Goal: Task Accomplishment & Management: Use online tool/utility

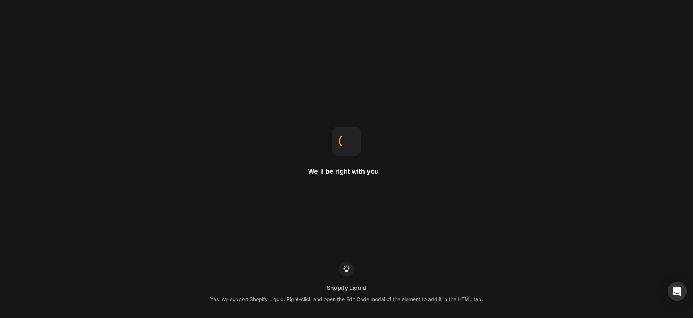
click at [678, 291] on icon "Open Intercom Messenger" at bounding box center [677, 291] width 8 height 9
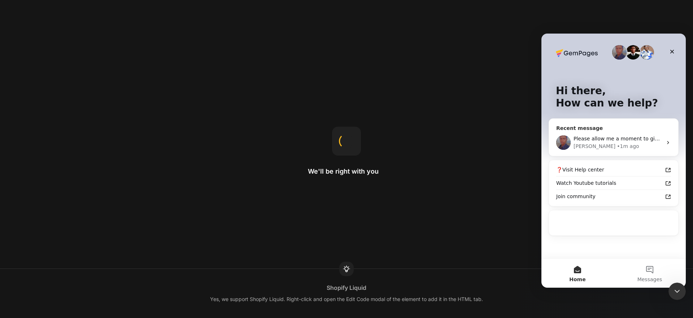
click at [630, 136] on span "Please allow me a moment to give you a clearer explanation" at bounding box center [650, 139] width 153 height 6
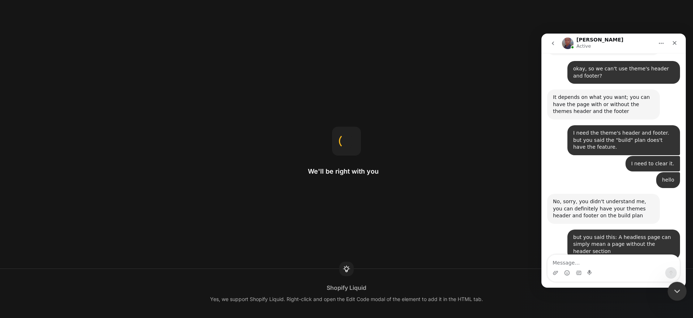
scroll to position [499, 0]
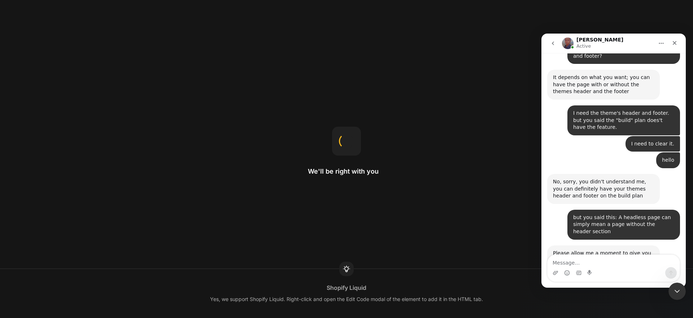
click at [600, 260] on textarea "Message…" at bounding box center [614, 261] width 132 height 12
type textarea "ok"
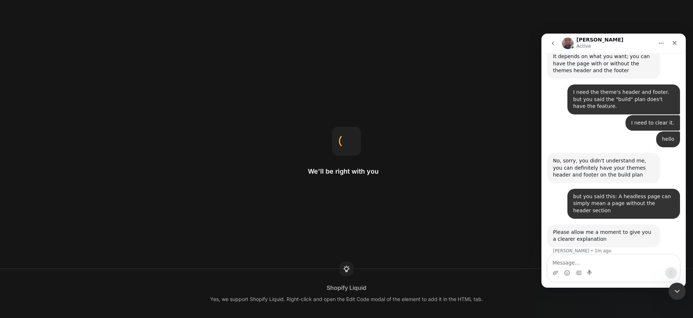
scroll to position [521, 0]
click at [677, 289] on icon "Close Intercom Messenger" at bounding box center [676, 290] width 9 height 9
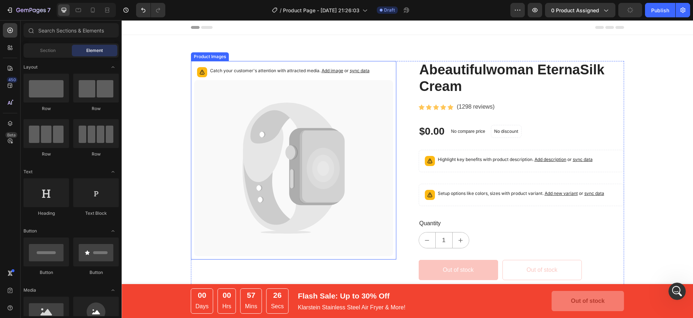
click at [308, 131] on icon at bounding box center [321, 166] width 45 height 73
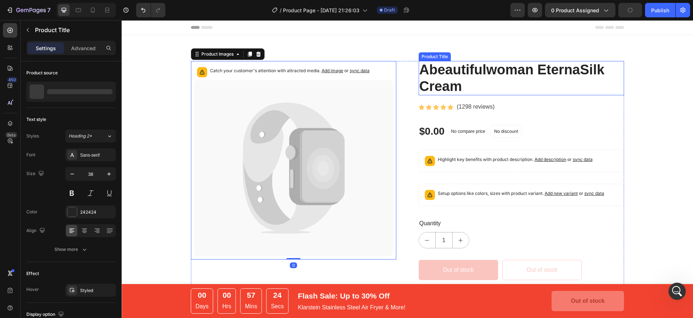
click at [514, 87] on h2 "Abeautifulwoman EternaSilk Cream" at bounding box center [521, 78] width 205 height 34
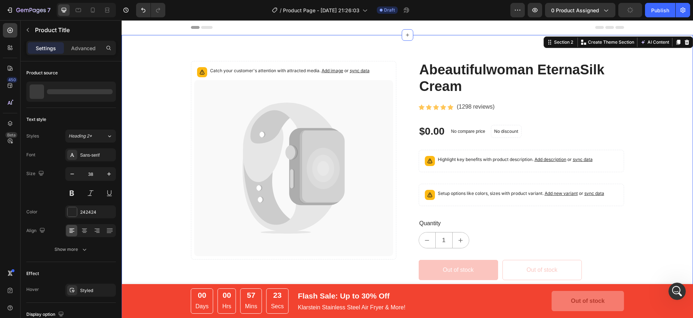
click at [643, 84] on div "Catch your customer's attention with attracted media. Add image or sync data Pr…" at bounding box center [407, 254] width 561 height 386
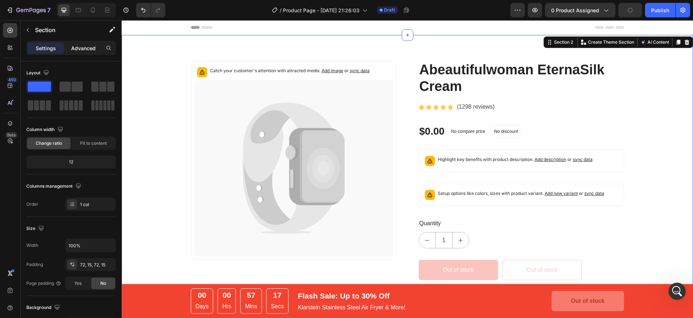
click at [84, 47] on p "Advanced" at bounding box center [83, 48] width 25 height 8
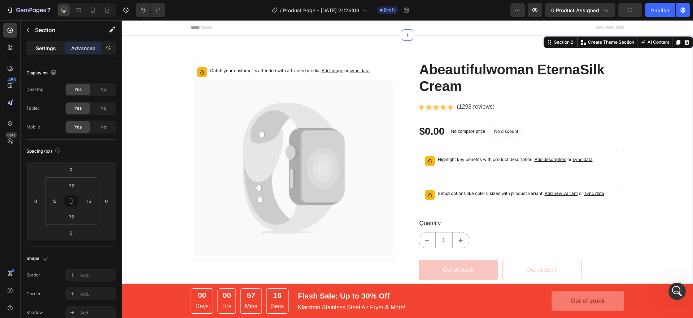
click at [43, 48] on p "Settings" at bounding box center [46, 48] width 20 height 8
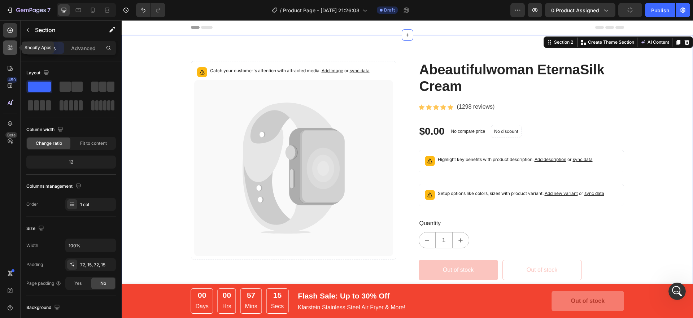
click at [13, 48] on icon at bounding box center [9, 47] width 7 height 7
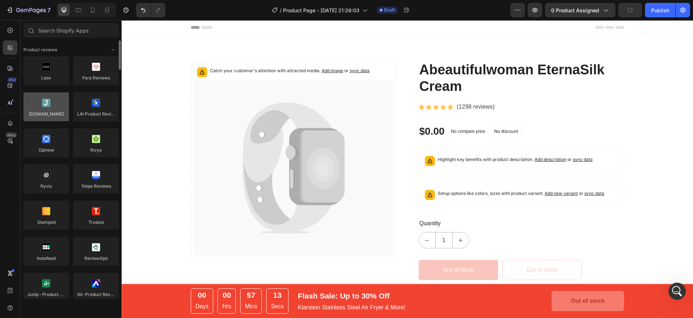
scroll to position [1, 0]
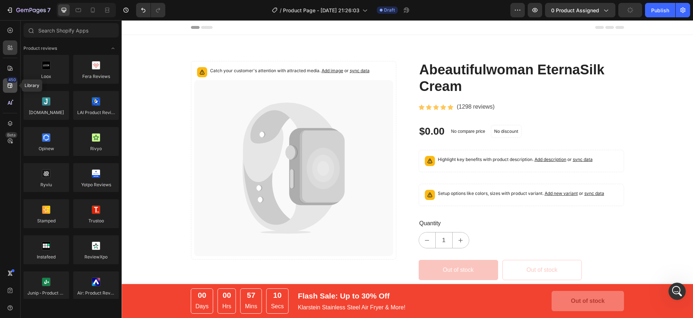
click at [9, 87] on icon at bounding box center [9, 85] width 7 height 7
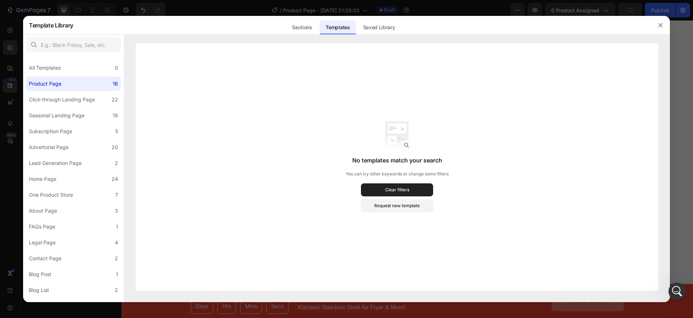
click at [10, 106] on div at bounding box center [346, 159] width 693 height 318
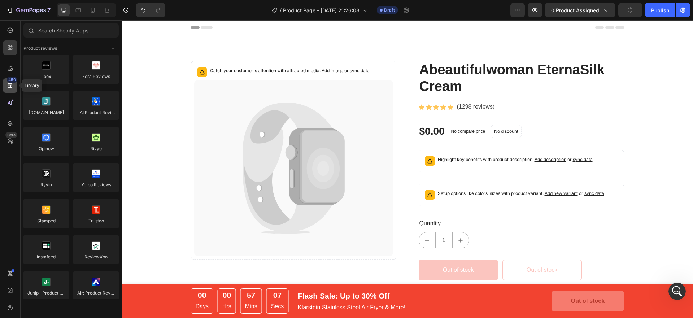
click at [7, 85] on icon at bounding box center [9, 85] width 7 height 7
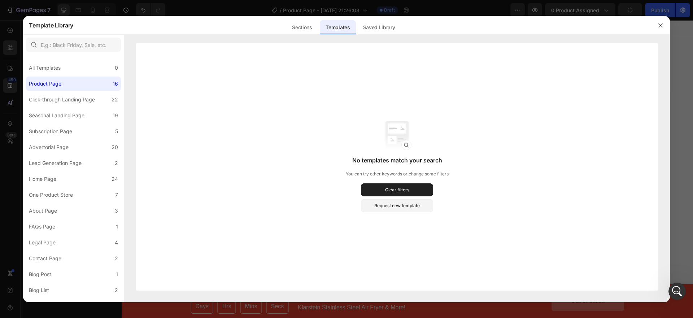
click at [8, 47] on div at bounding box center [346, 159] width 693 height 318
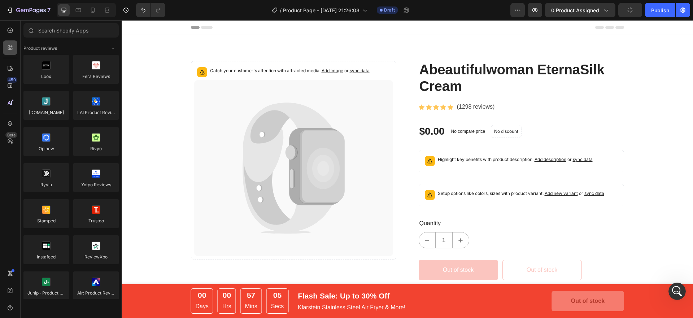
click at [9, 48] on icon at bounding box center [9, 47] width 7 height 7
click at [9, 92] on div "450" at bounding box center [10, 85] width 14 height 14
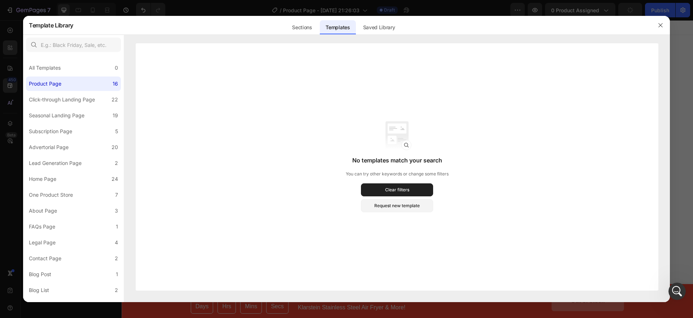
click at [8, 103] on div at bounding box center [346, 159] width 693 height 318
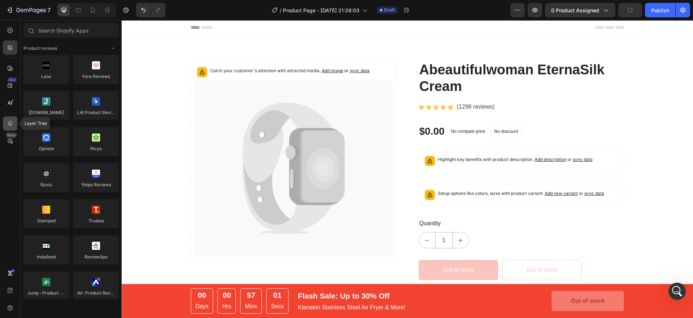
click at [8, 125] on icon at bounding box center [10, 123] width 5 height 5
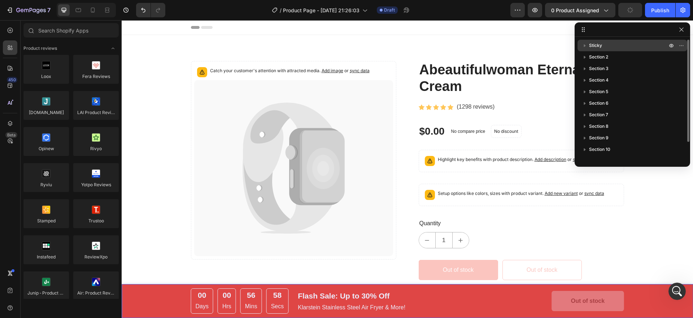
click at [600, 48] on span "Sticky" at bounding box center [595, 45] width 13 height 7
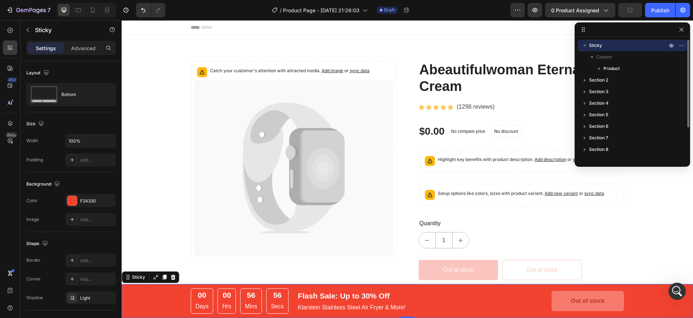
click at [580, 44] on button "button" at bounding box center [584, 45] width 9 height 9
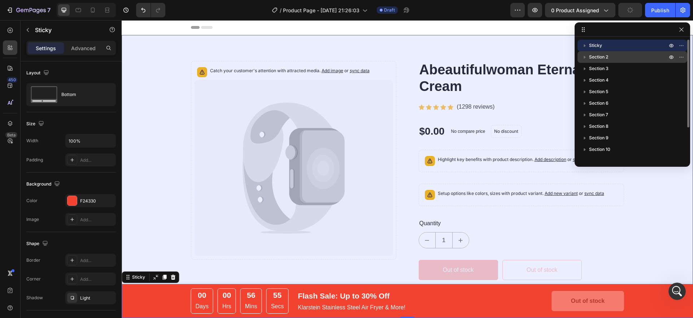
click at [595, 57] on span "Section 2" at bounding box center [598, 56] width 19 height 7
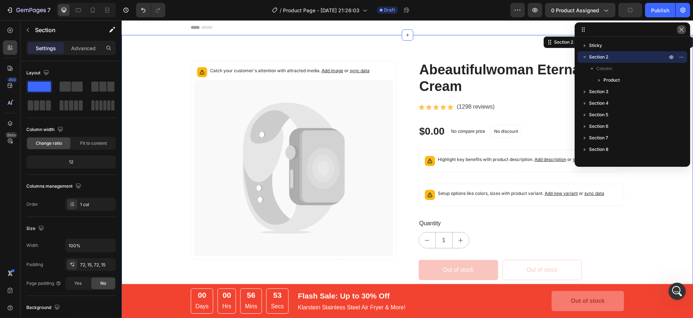
click at [683, 32] on icon "button" at bounding box center [682, 30] width 6 height 6
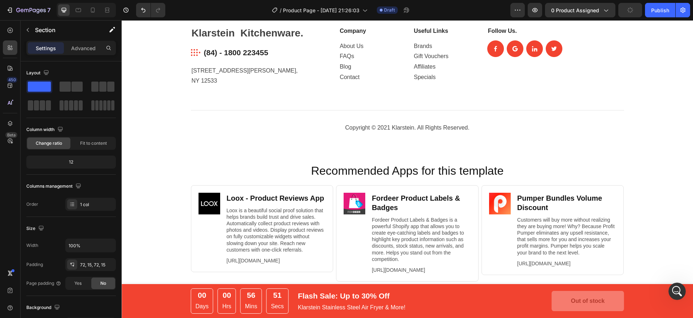
scroll to position [2417, 0]
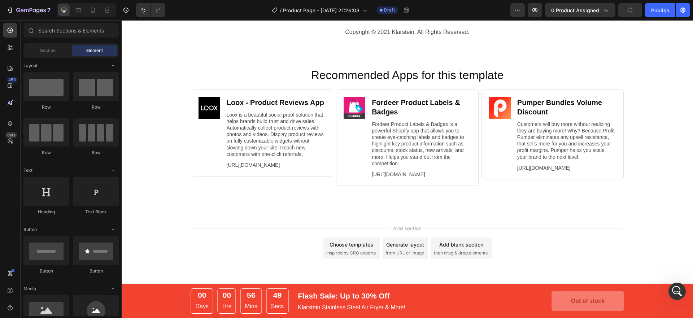
click at [403, 223] on div "Add section Choose templates inspired by CRO experts Generate layout from URL o…" at bounding box center [407, 258] width 571 height 89
click at [457, 248] on div "Add blank section" at bounding box center [461, 245] width 44 height 8
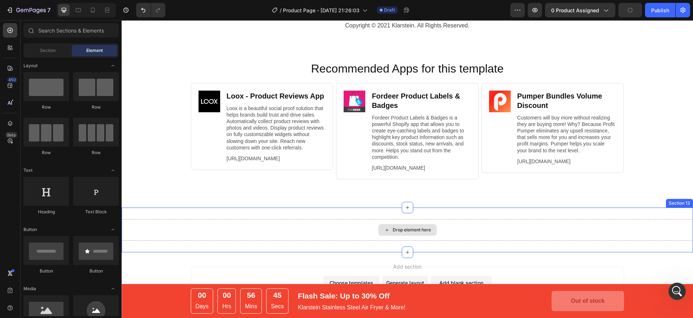
click at [415, 233] on div "Drop element here" at bounding box center [412, 230] width 38 height 6
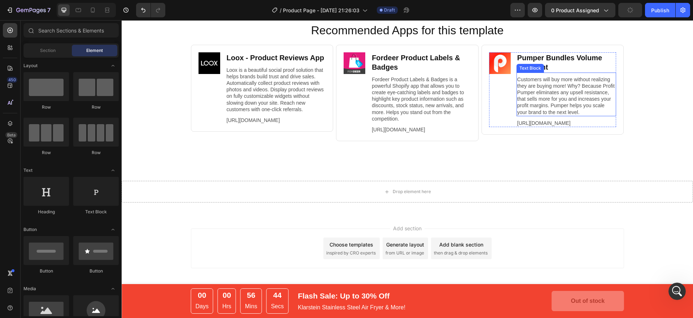
scroll to position [2462, 0]
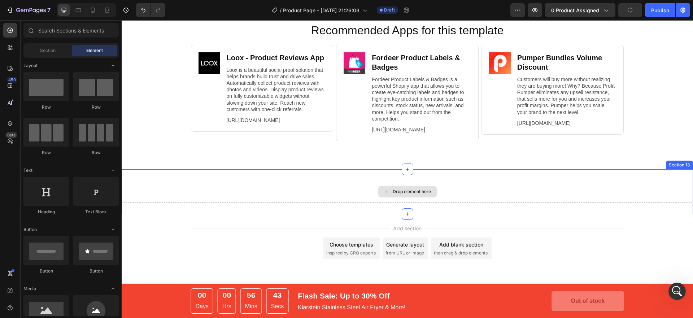
click at [406, 195] on div "Drop element here" at bounding box center [407, 192] width 58 height 12
click at [384, 190] on icon at bounding box center [387, 192] width 6 height 6
click at [385, 192] on icon at bounding box center [387, 192] width 6 height 6
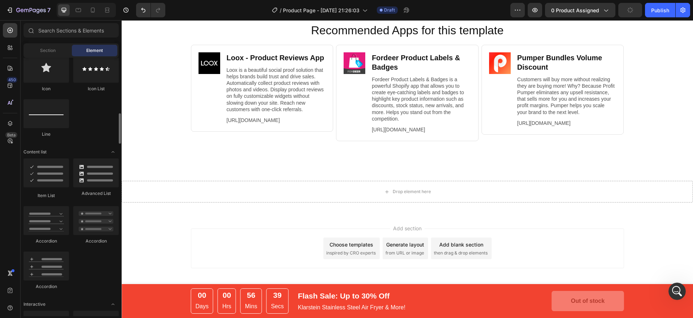
scroll to position [0, 0]
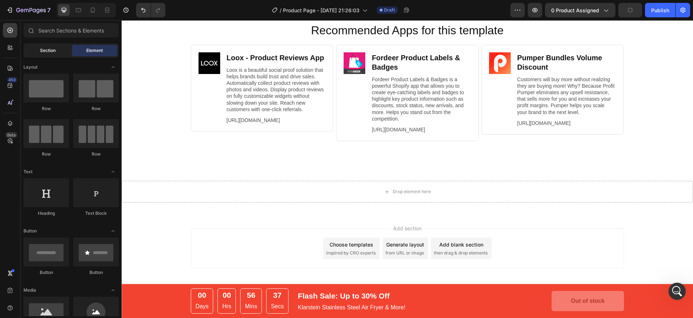
click at [46, 52] on span "Section" at bounding box center [48, 50] width 16 height 6
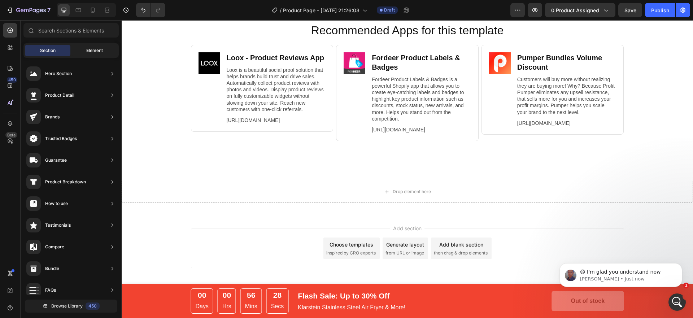
click at [93, 46] on div "Element" at bounding box center [94, 51] width 45 height 12
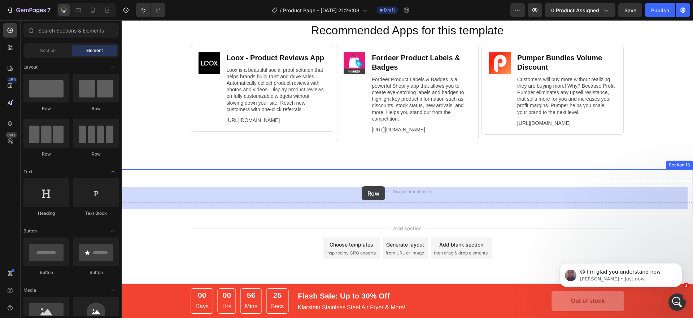
drag, startPoint x: 157, startPoint y: 98, endPoint x: 362, endPoint y: 186, distance: 222.5
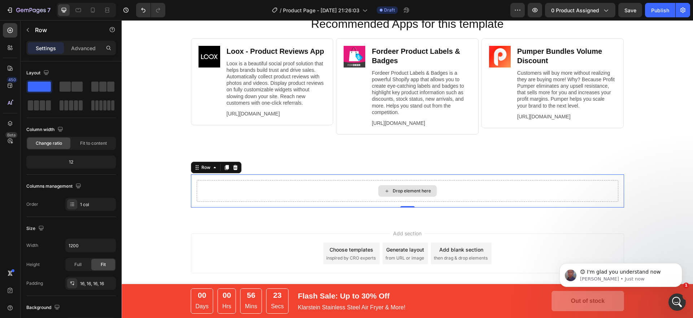
click at [400, 190] on div "Drop element here" at bounding box center [408, 191] width 422 height 22
click at [23, 25] on button "button" at bounding box center [28, 30] width 12 height 12
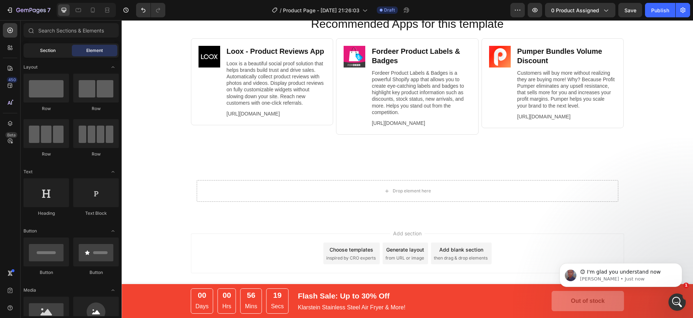
click at [42, 48] on span "Section" at bounding box center [48, 50] width 16 height 6
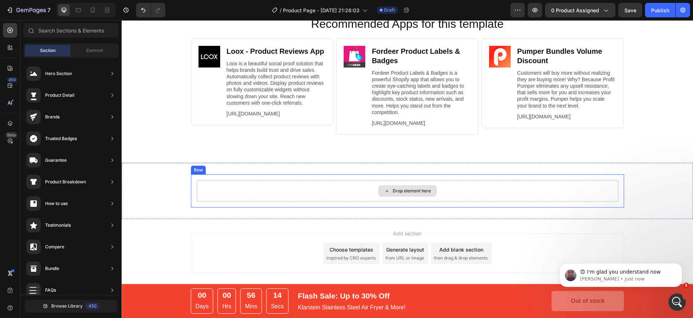
drag, startPoint x: 191, startPoint y: 113, endPoint x: 391, endPoint y: 191, distance: 215.5
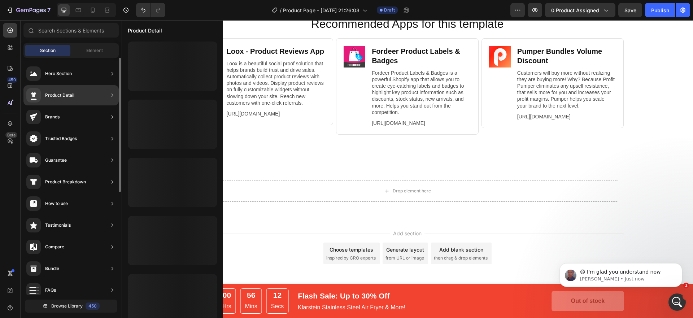
click at [105, 97] on div "Product Detail" at bounding box center [70, 95] width 95 height 20
click at [111, 96] on icon at bounding box center [112, 95] width 7 height 7
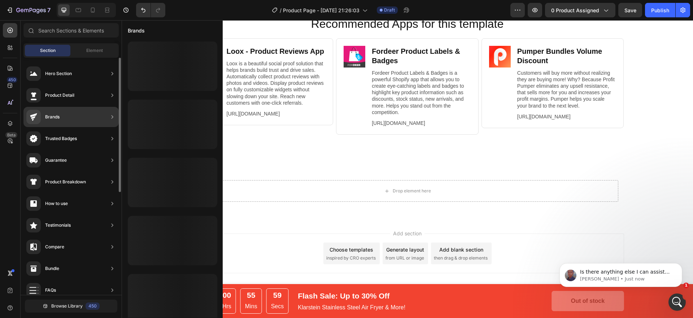
click at [109, 116] on icon at bounding box center [112, 116] width 7 height 7
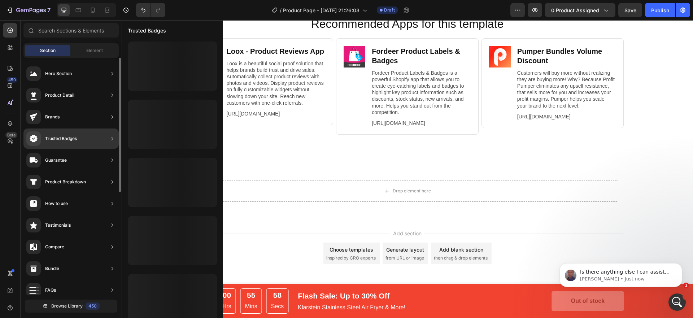
click at [105, 138] on div "Trusted Badges" at bounding box center [70, 139] width 95 height 20
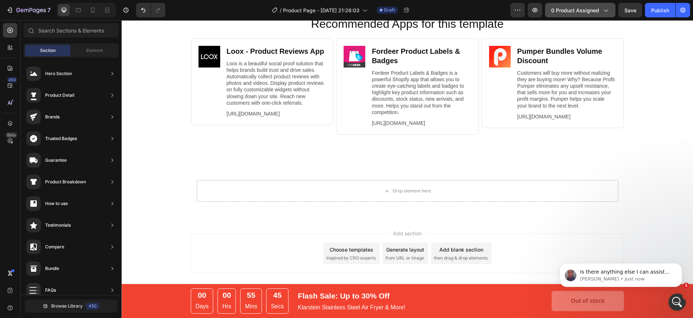
click at [607, 12] on icon "button" at bounding box center [605, 9] width 7 height 7
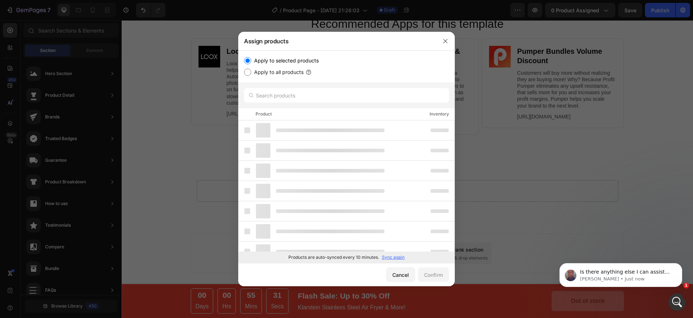
click at [268, 77] on div "Apply to selected products Apply to all products" at bounding box center [346, 67] width 217 height 32
click at [266, 73] on label "Apply to all products" at bounding box center [277, 72] width 52 height 9
click at [251, 73] on input "Apply to all products" at bounding box center [247, 72] width 7 height 7
radio input "true"
click at [264, 59] on label "Apply to selected products" at bounding box center [285, 60] width 68 height 9
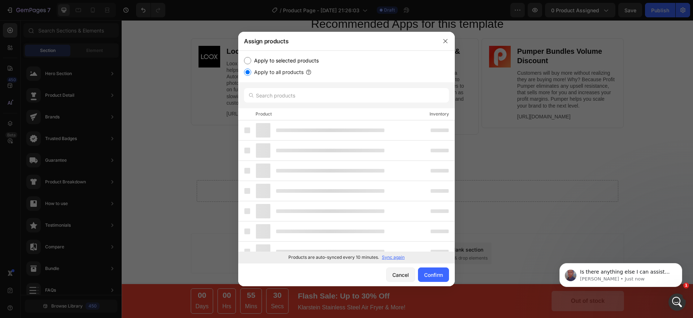
click at [251, 59] on input "Apply to selected products" at bounding box center [247, 60] width 7 height 7
radio input "true"
click at [305, 132] on div at bounding box center [330, 131] width 108 height 4
click at [448, 42] on icon "button" at bounding box center [446, 41] width 6 height 6
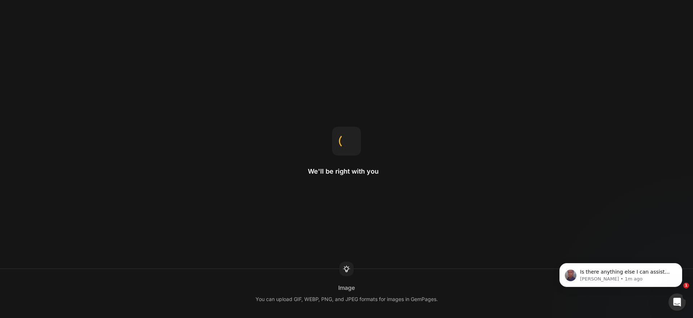
click at [229, 56] on div "We'll be right with you Image You can upload GIF, WEBP, PNG, and JPEG formats f…" at bounding box center [346, 159] width 693 height 318
click at [380, 110] on div "We'll be right with you Gap This changes the spacing between child items inside…" at bounding box center [346, 159] width 693 height 318
click at [680, 265] on icon "Dismiss notification" at bounding box center [680, 265] width 4 height 4
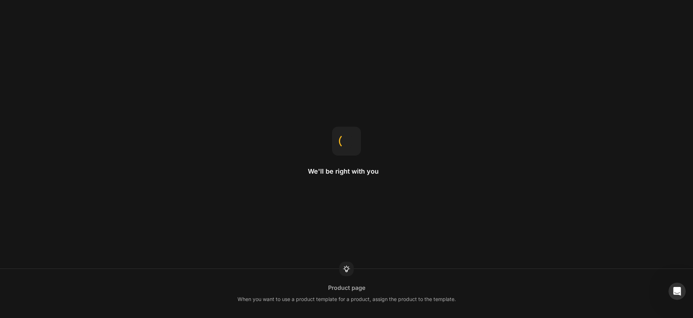
click at [581, 117] on div "We'll be right with you Product page When you want to use a product template fo…" at bounding box center [346, 159] width 693 height 318
